Goal: Obtain resource: Download file/media

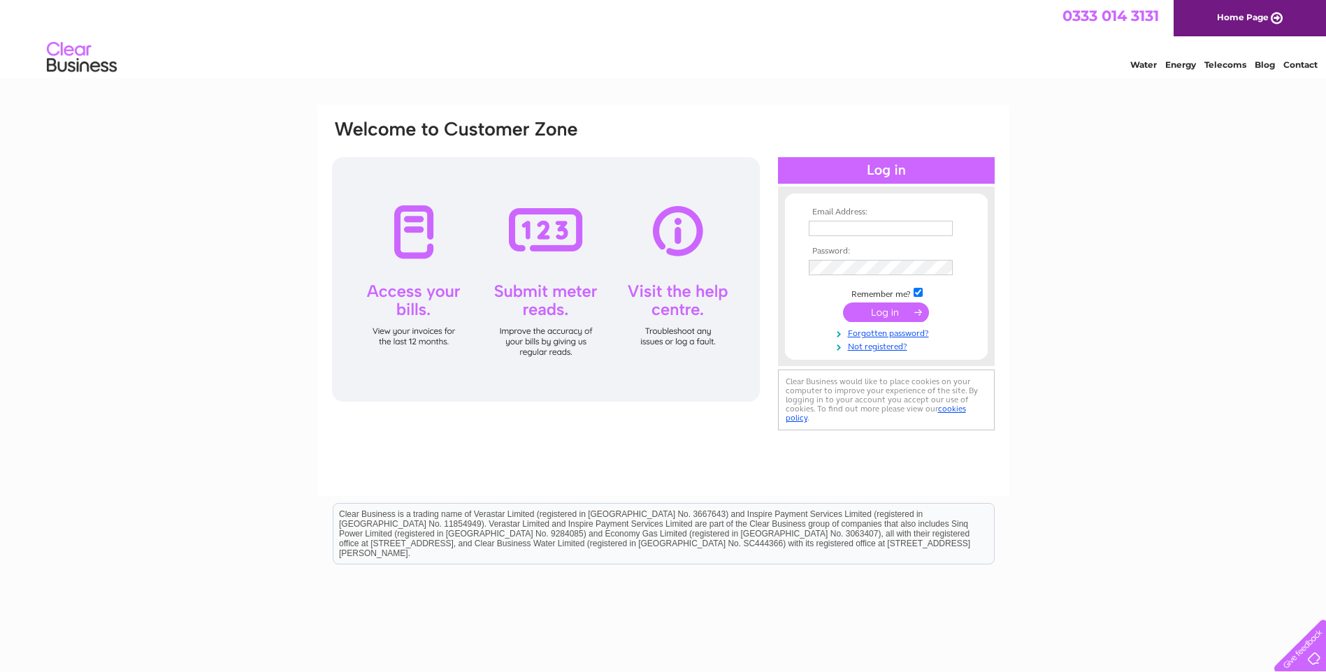
type input "[EMAIL_ADDRESS][DOMAIN_NAME]"
click at [890, 305] on input "submit" at bounding box center [886, 313] width 86 height 20
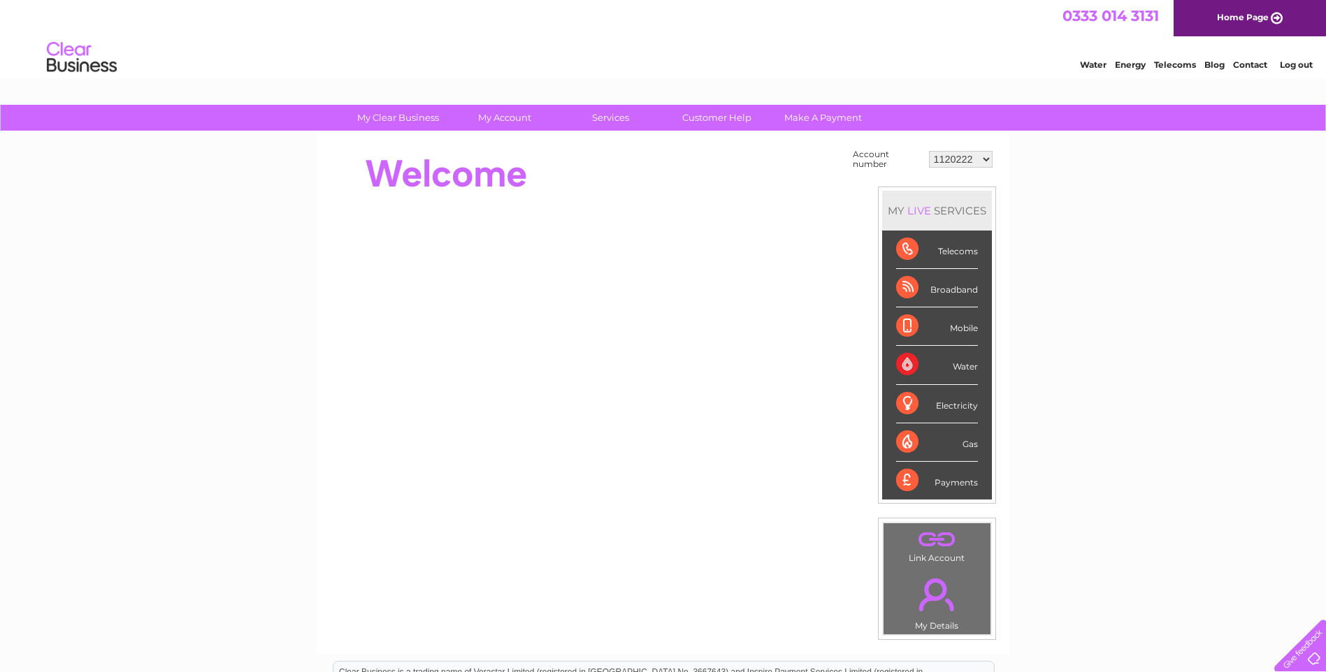
click at [965, 159] on select "1120222 30283508" at bounding box center [961, 159] width 64 height 17
select select "30283508"
click at [929, 151] on select "1120222 30283508" at bounding box center [961, 159] width 64 height 17
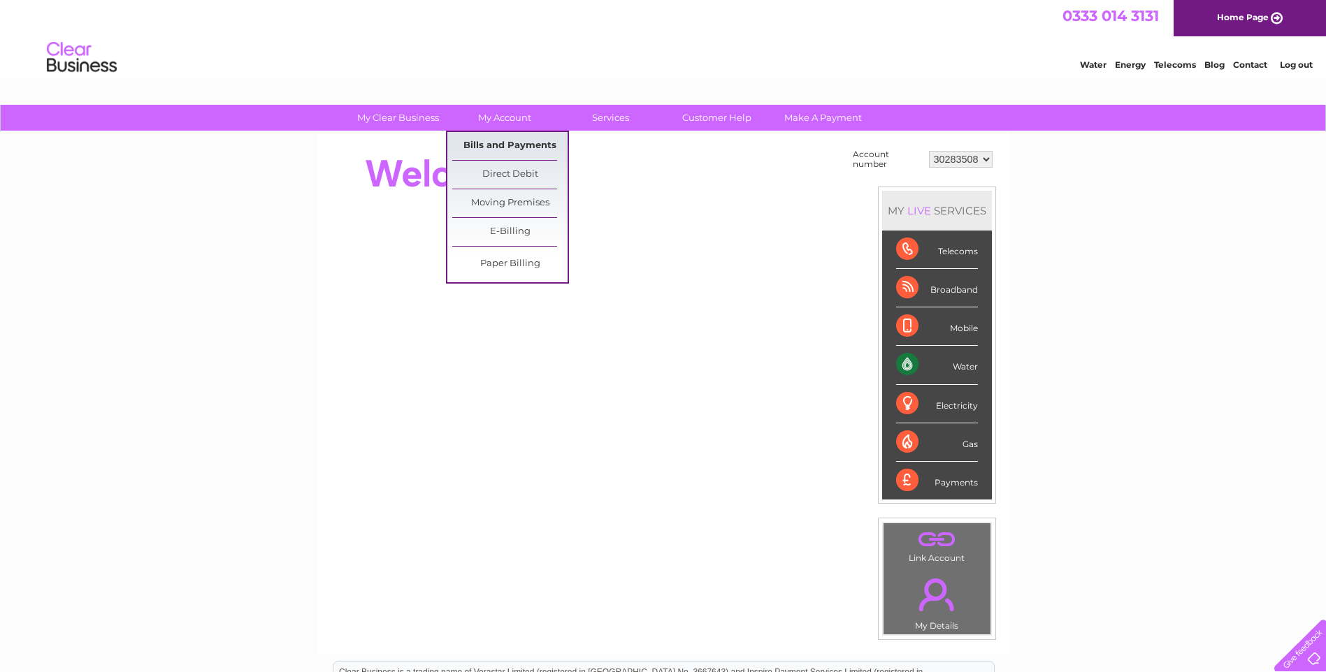
click at [500, 138] on link "Bills and Payments" at bounding box center [509, 146] width 115 height 28
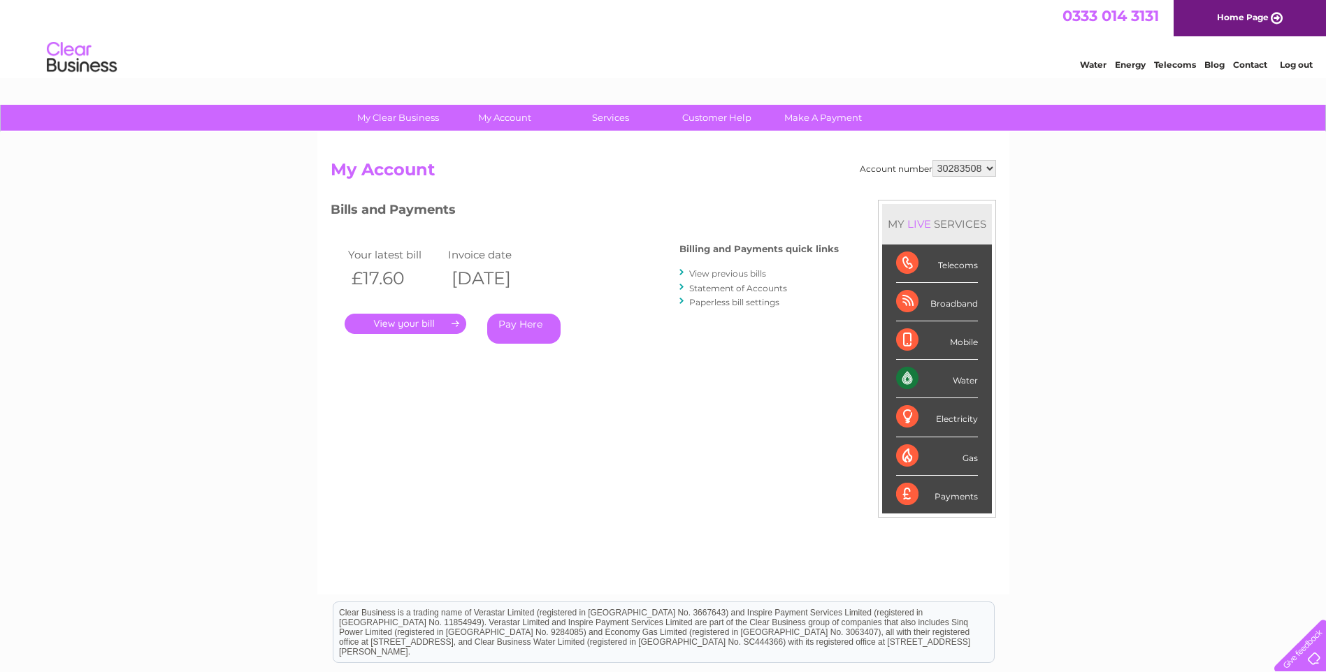
click at [422, 324] on link "." at bounding box center [406, 324] width 122 height 20
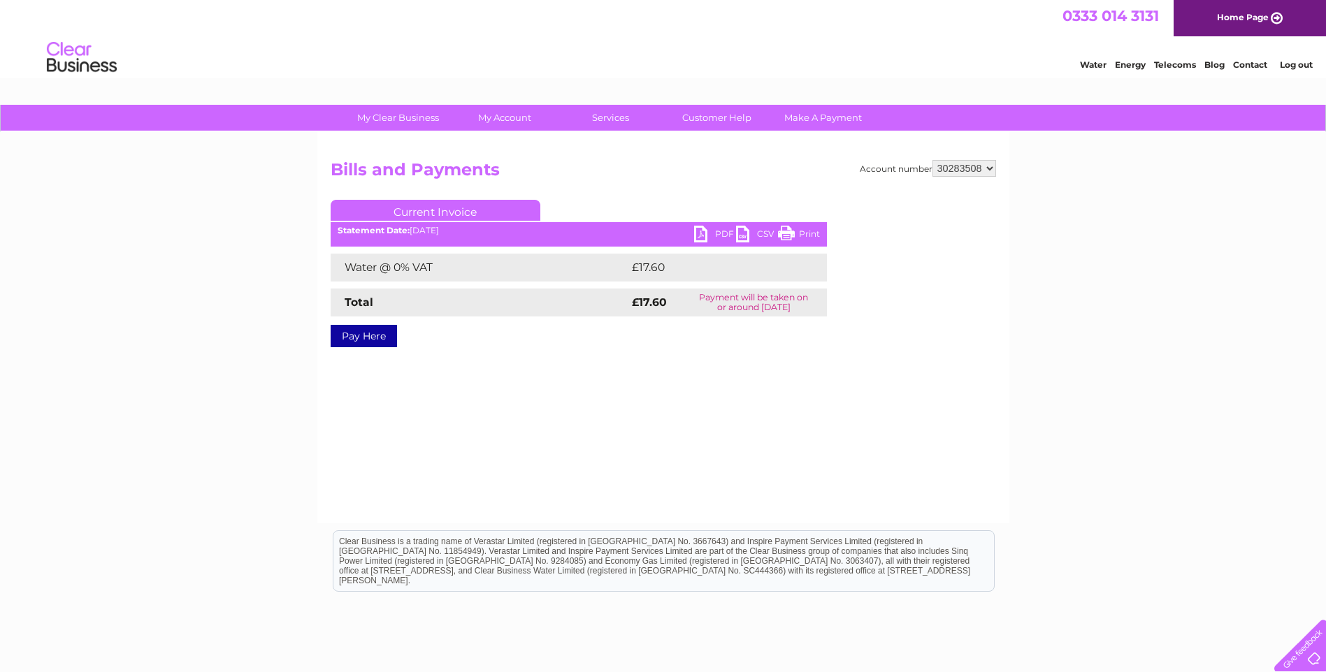
click at [711, 236] on link "PDF" at bounding box center [715, 236] width 42 height 20
click at [718, 225] on ul "Current Invoice" at bounding box center [579, 213] width 496 height 26
click at [710, 236] on link "PDF" at bounding box center [715, 236] width 42 height 20
